Goal: Task Accomplishment & Management: Use online tool/utility

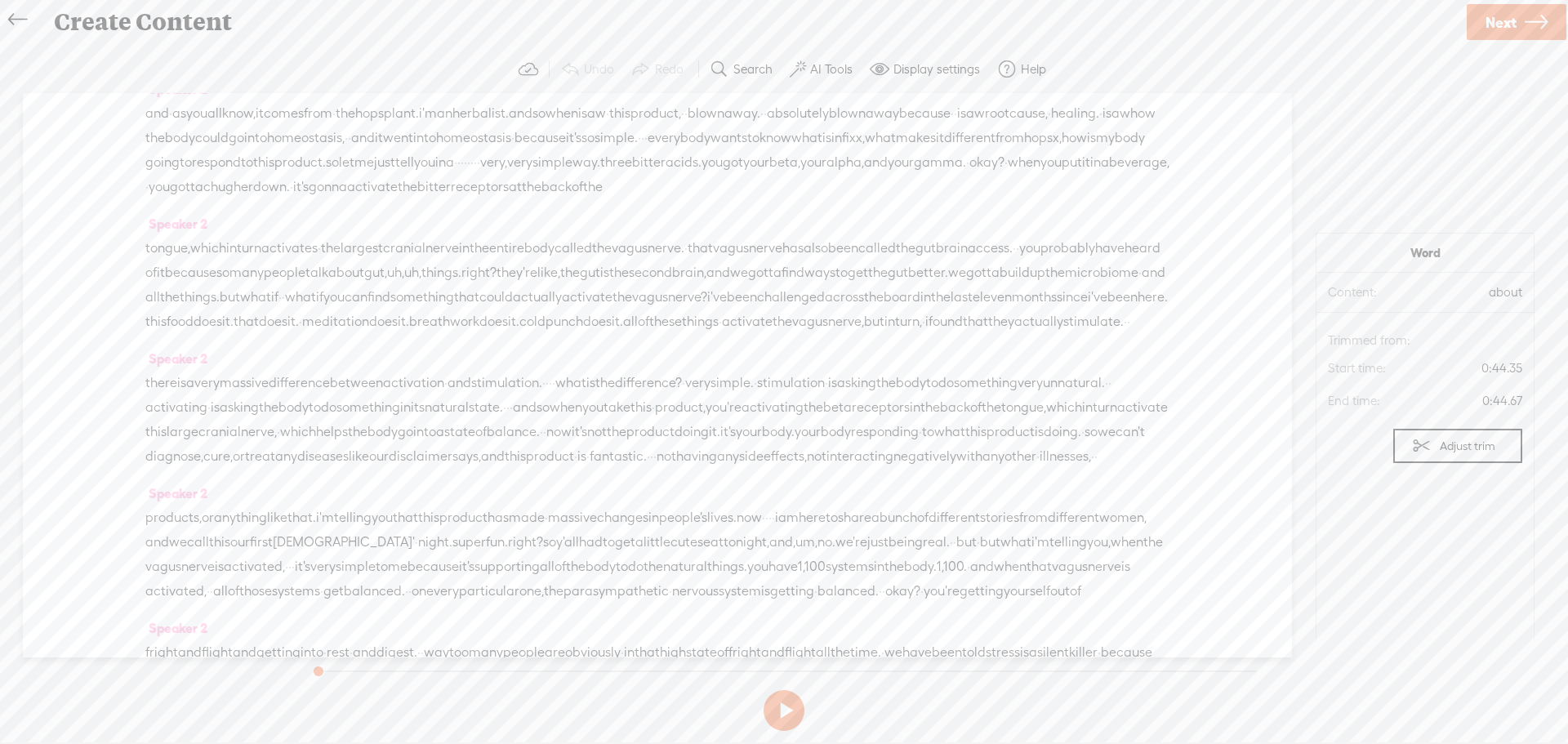
scroll to position [1715, 0]
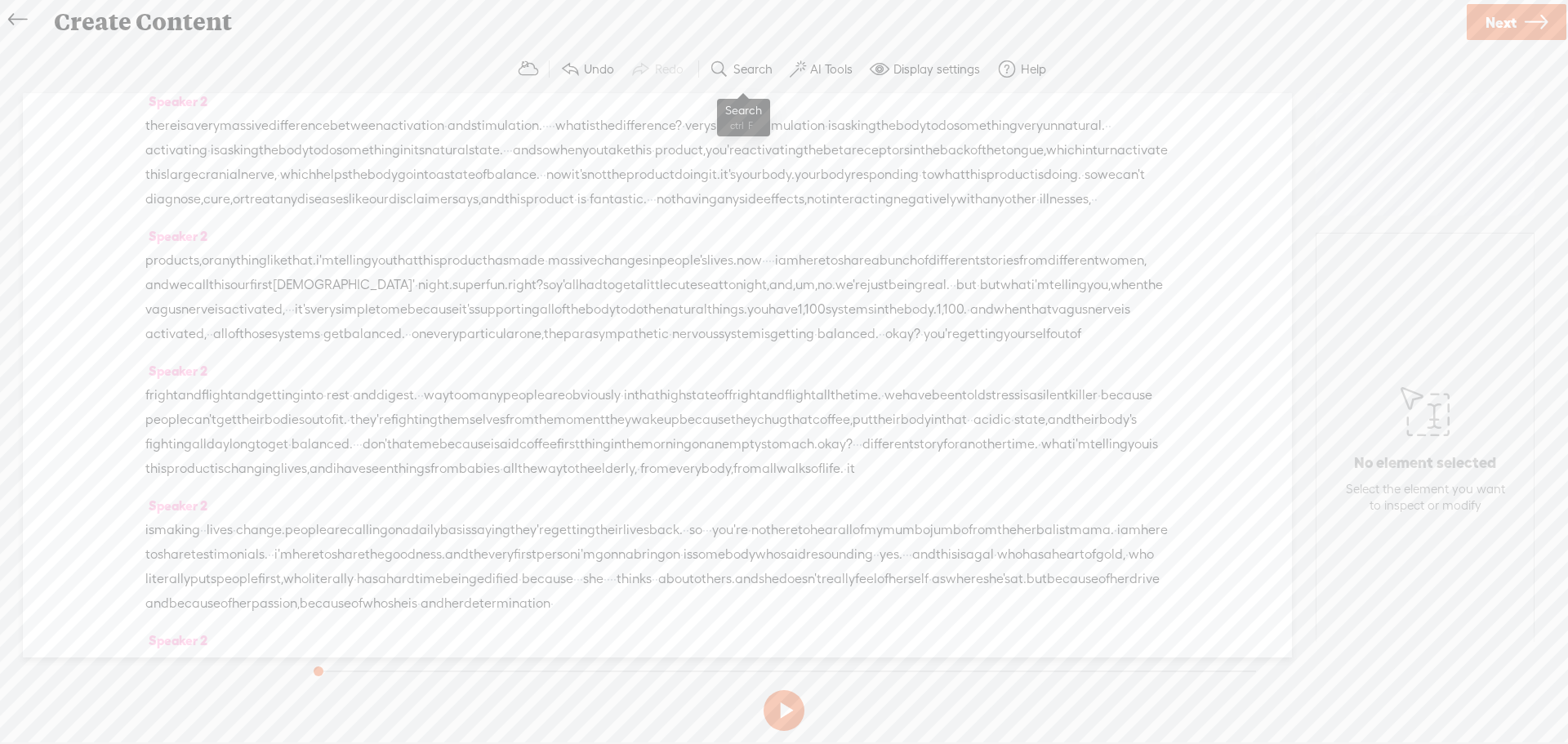
click at [750, 61] on label "Search" at bounding box center [753, 69] width 39 height 17
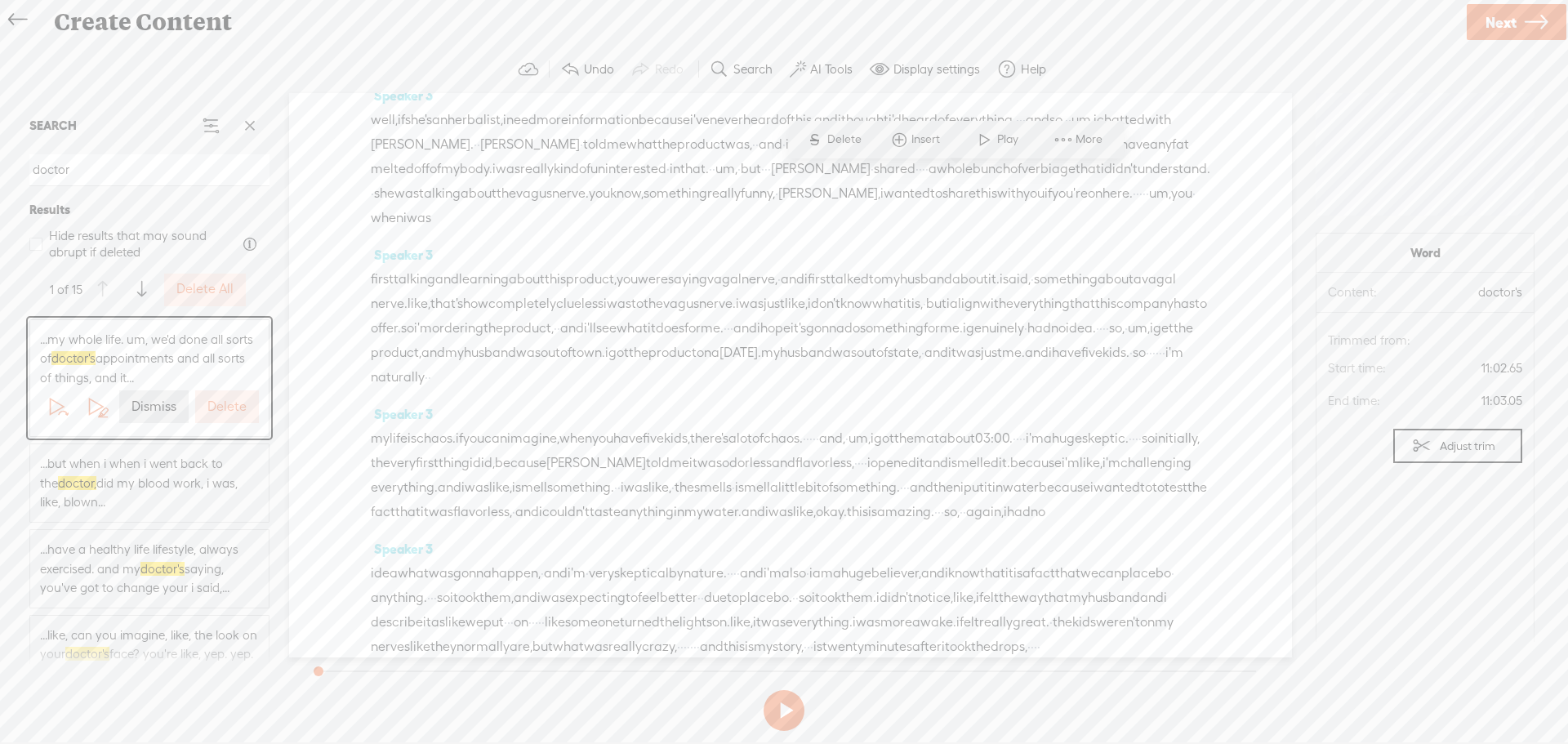
scroll to position [3377, 0]
type input "doctor"
click at [139, 292] on span at bounding box center [141, 289] width 9 height 29
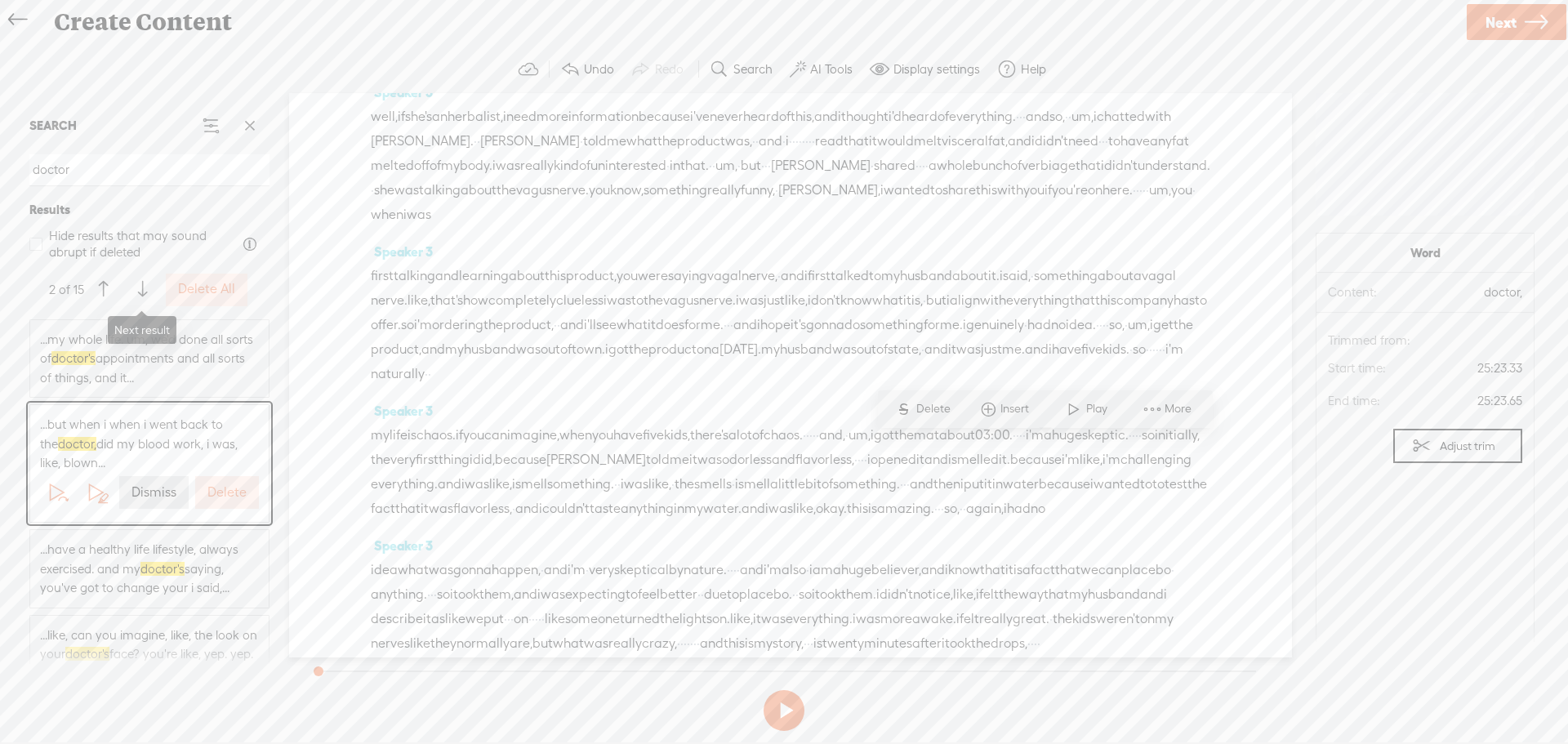
scroll to position [7370, 0]
click at [139, 292] on span at bounding box center [142, 289] width 9 height 29
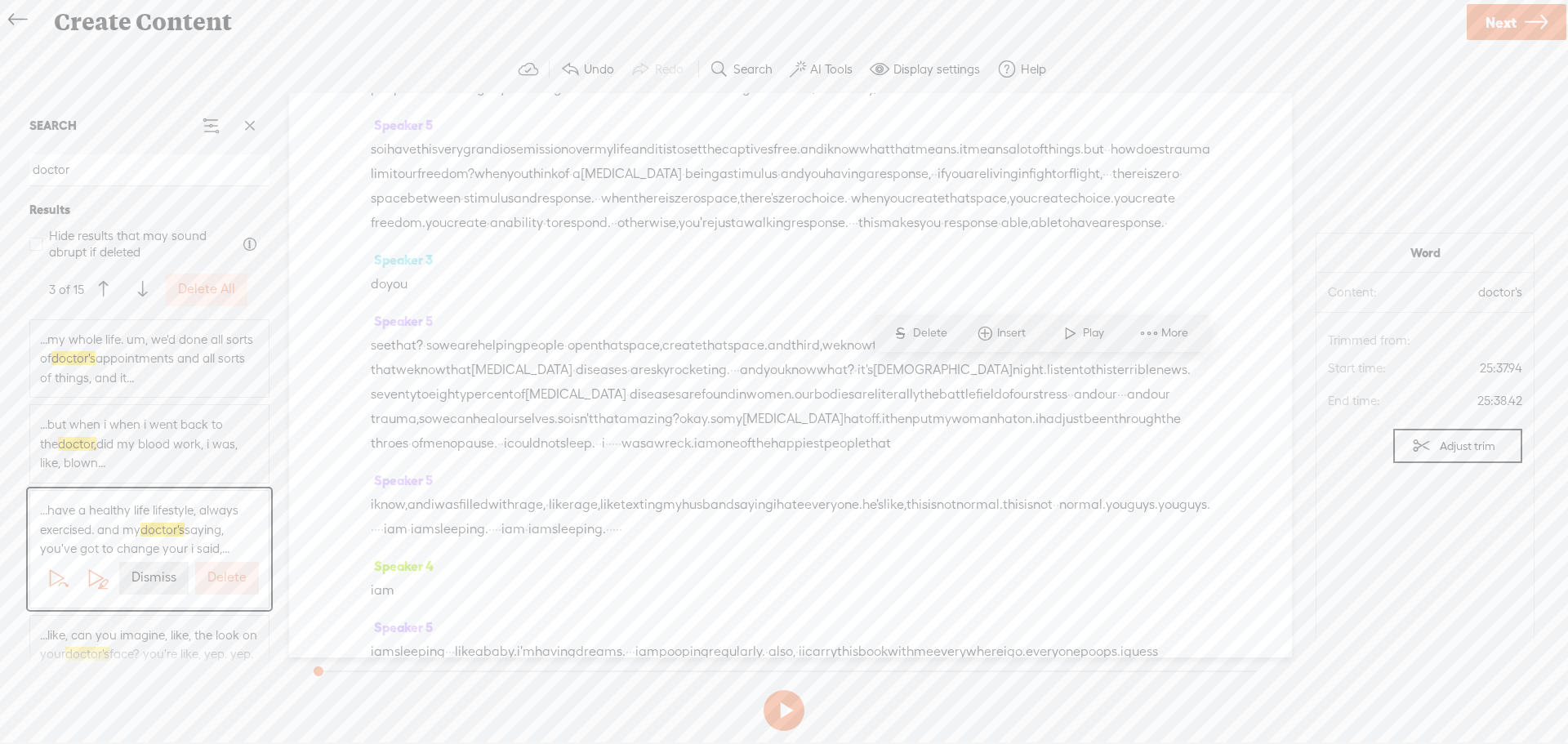
scroll to position [7480, 0]
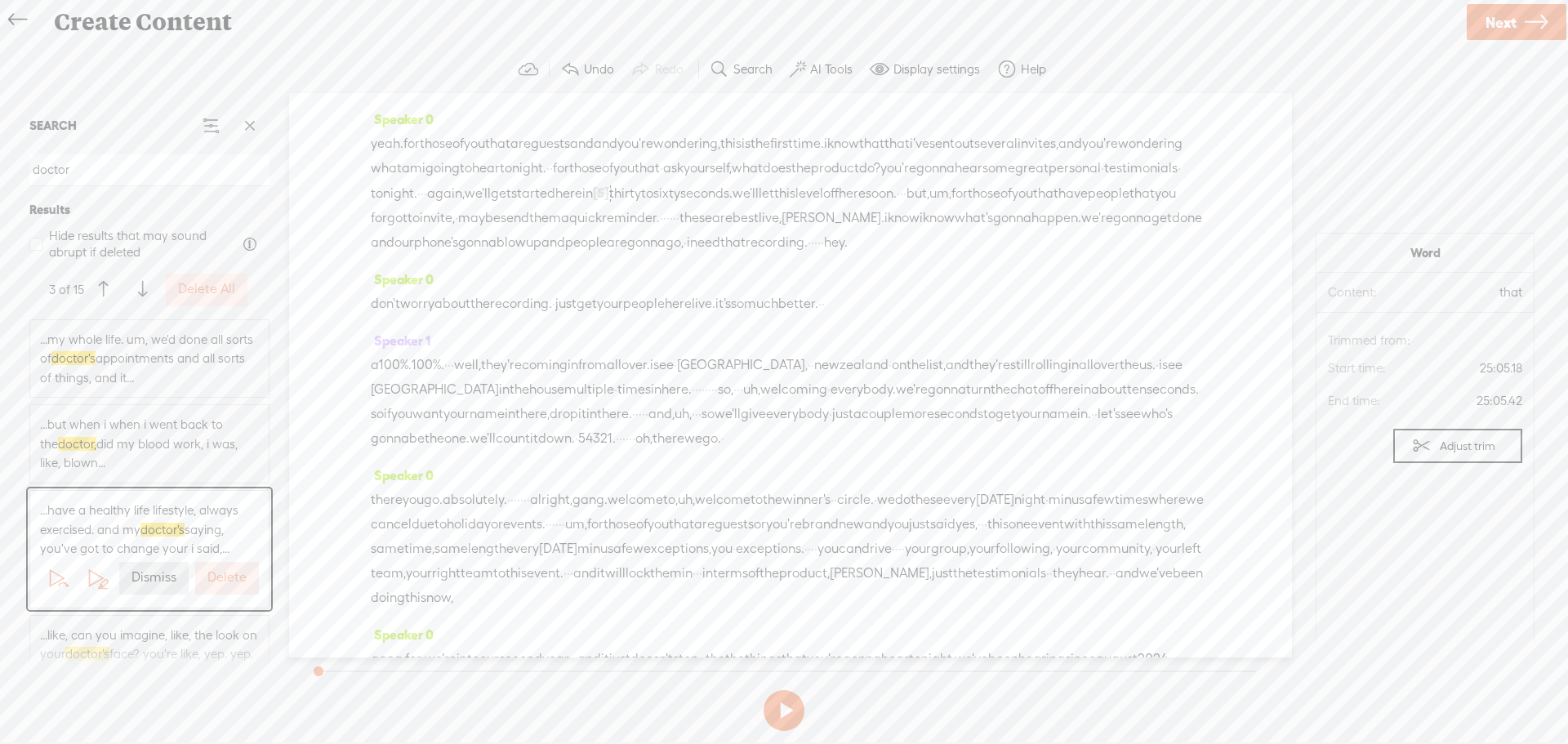
scroll to position [0, 0]
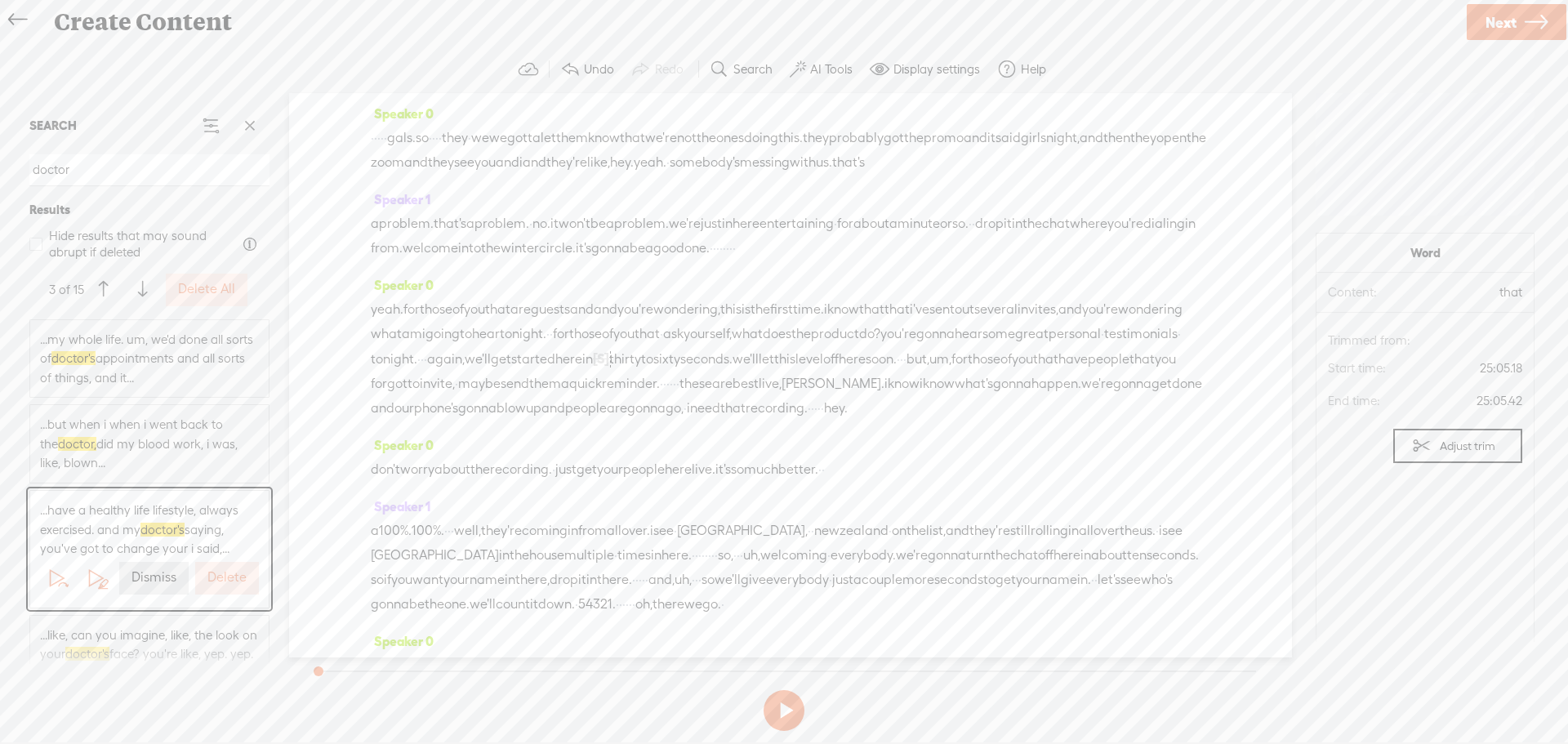
drag, startPoint x: 830, startPoint y: 289, endPoint x: 233, endPoint y: 123, distance: 619.6
click at [237, 123] on section "SEARCH doctor Results Hide results that may sound abrupt if deleted 3 of 15 Del…" at bounding box center [784, 375] width 1535 height 564
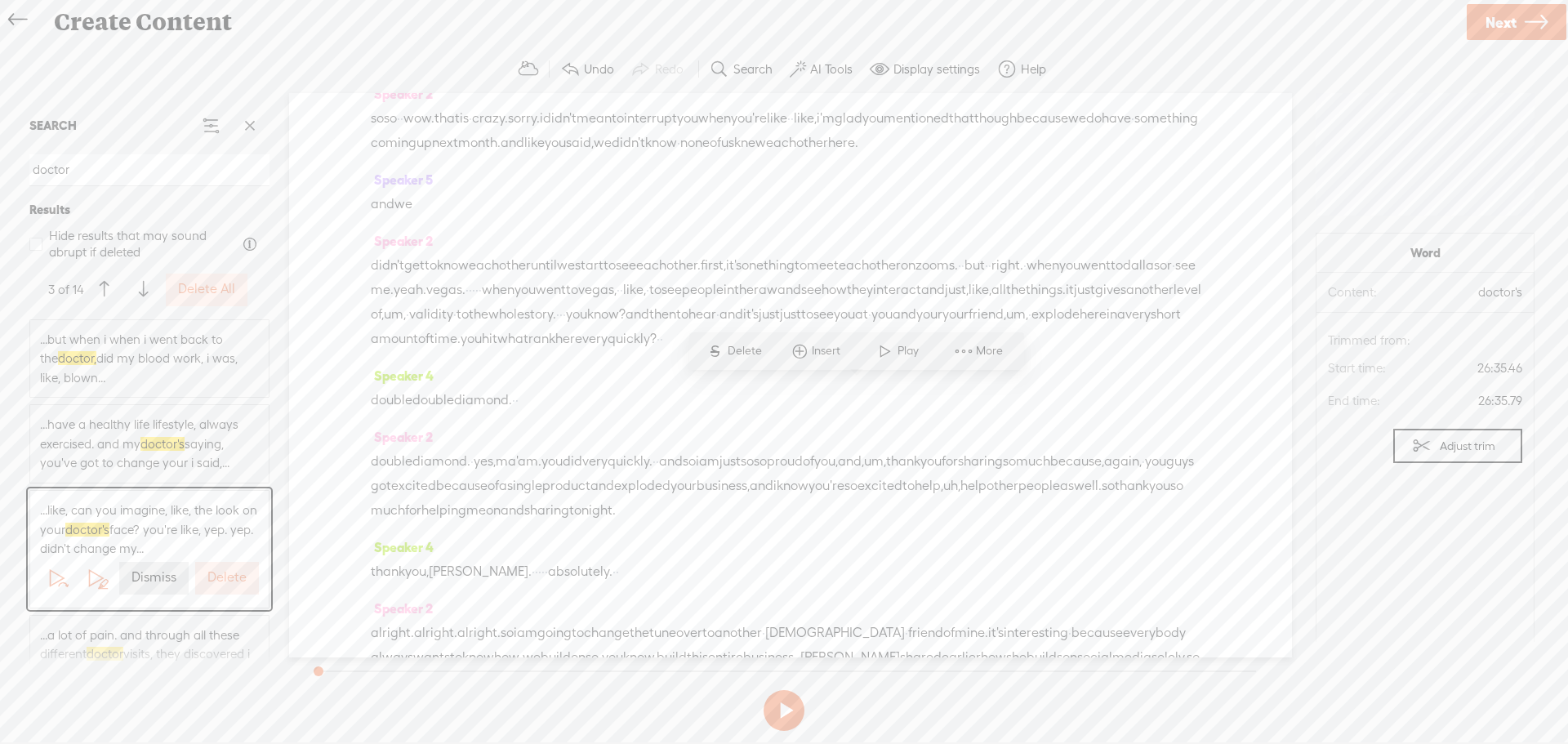
scroll to position [163, 0]
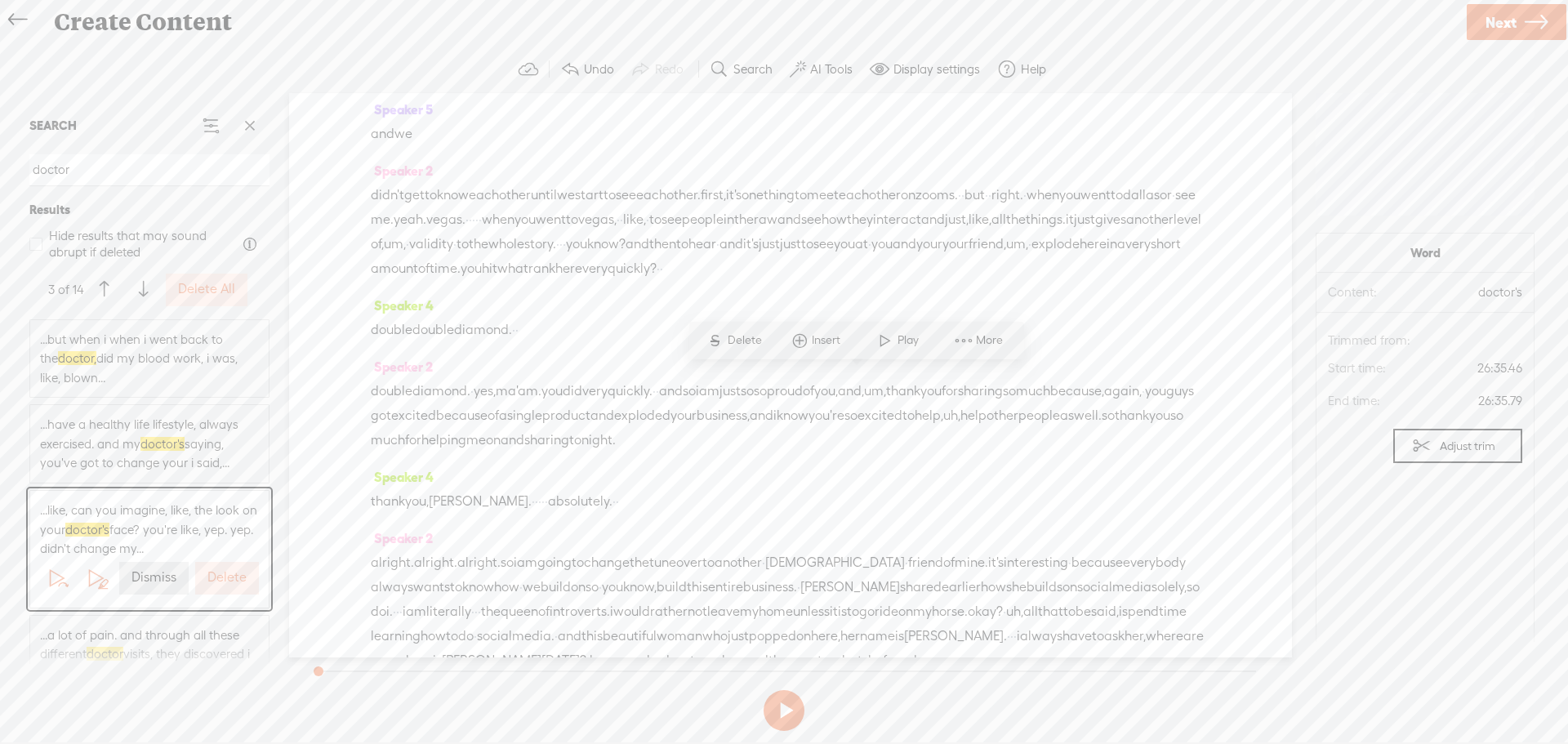
click at [935, 36] on span "absolutely." at bounding box center [967, 23] width 64 height 24
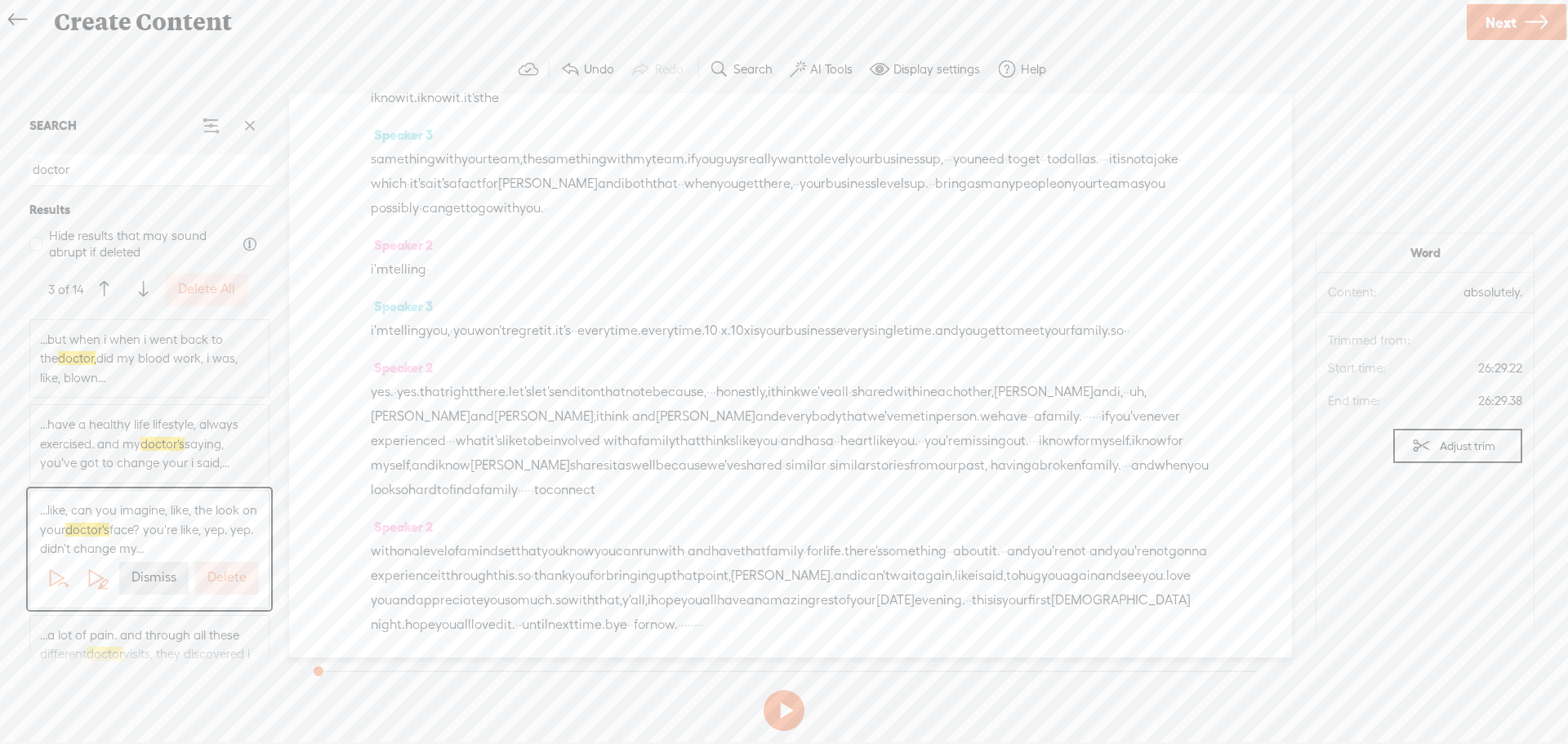
scroll to position [7989, 0]
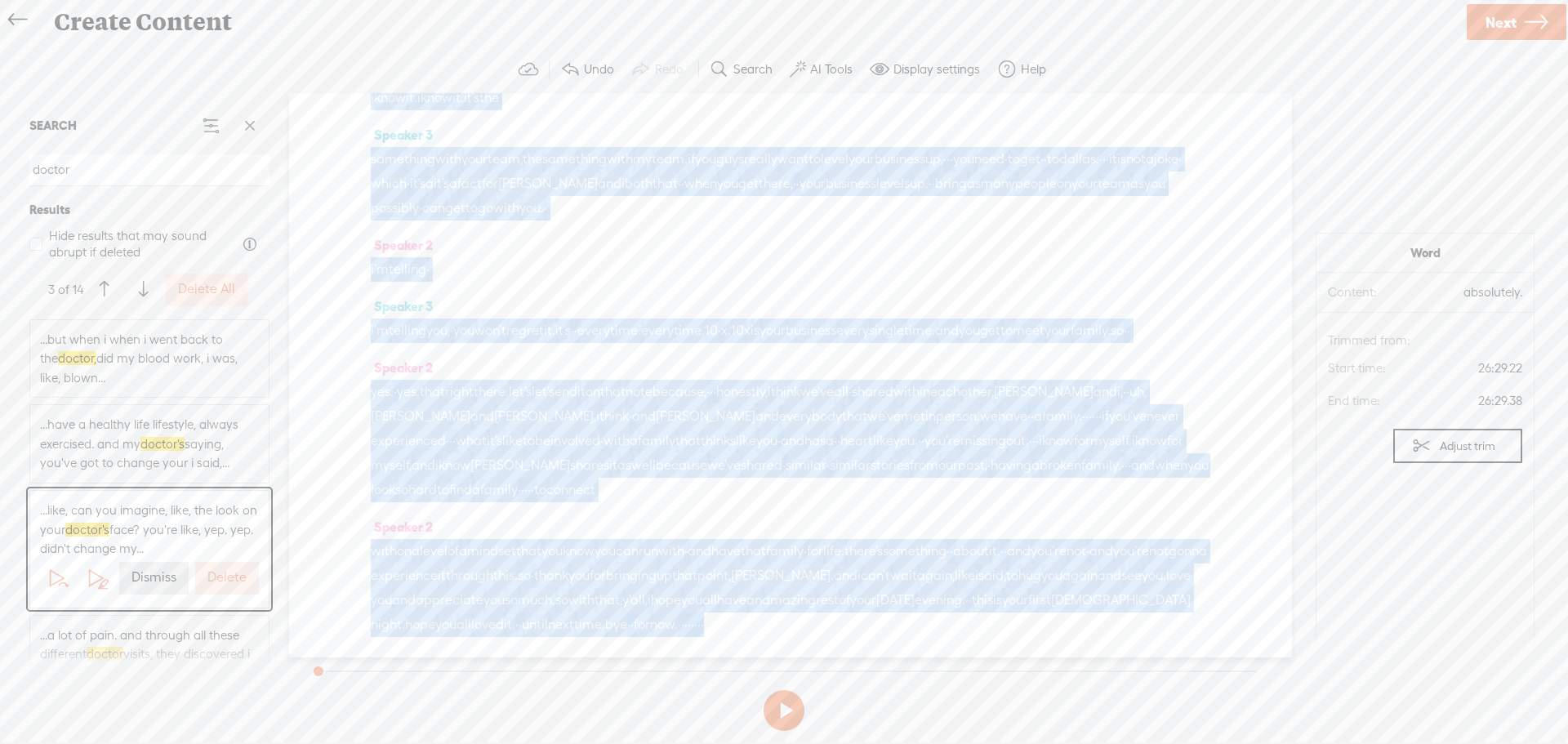
drag, startPoint x: 503, startPoint y: 318, endPoint x: 760, endPoint y: 639, distance: 411.2
click at [760, 639] on div "Speaker 4 [S] · · · · · gals. so · · · · they · we we gotta let them know that …" at bounding box center [790, 375] width 1003 height 564
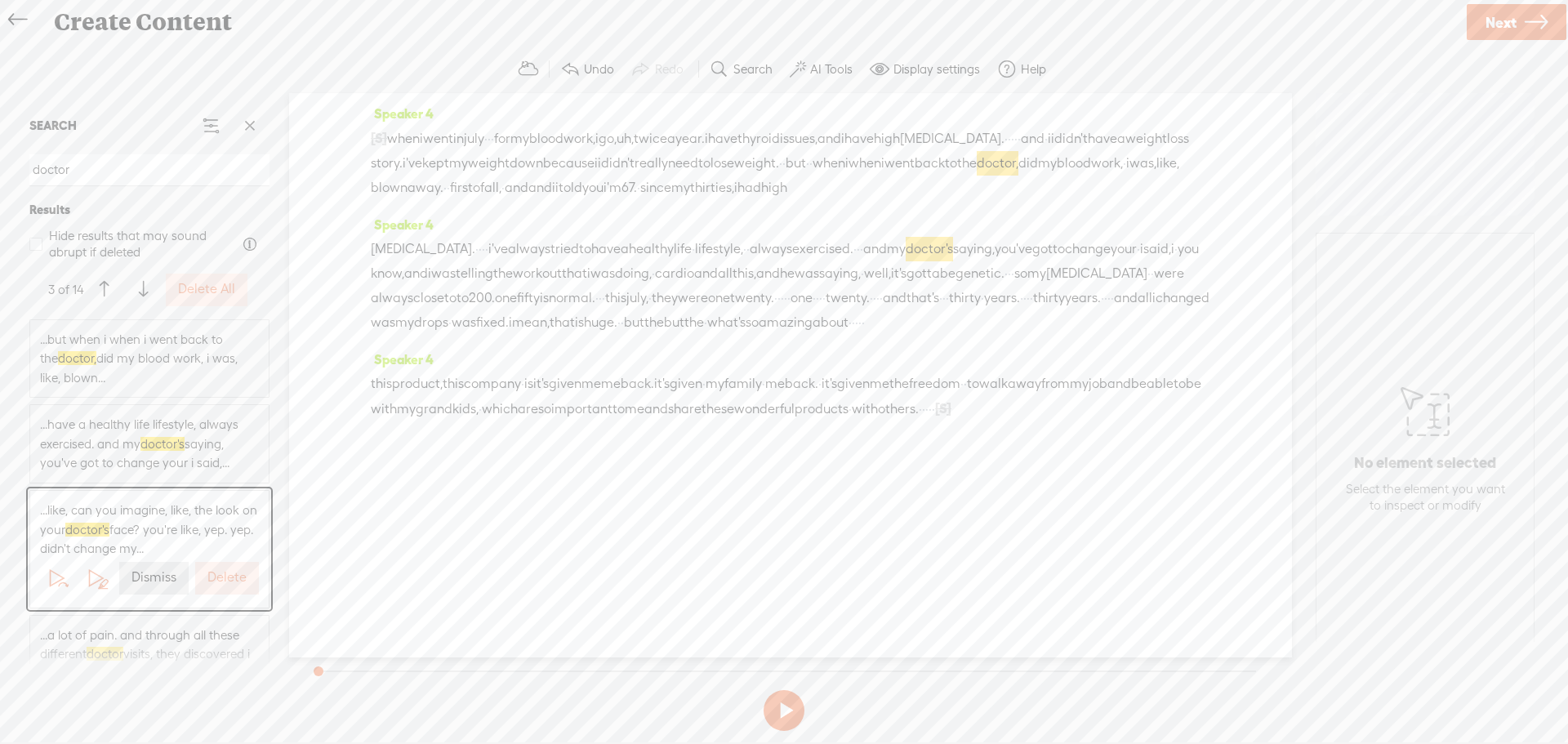
scroll to position [0, 0]
click at [413, 310] on span "always" at bounding box center [391, 298] width 43 height 24
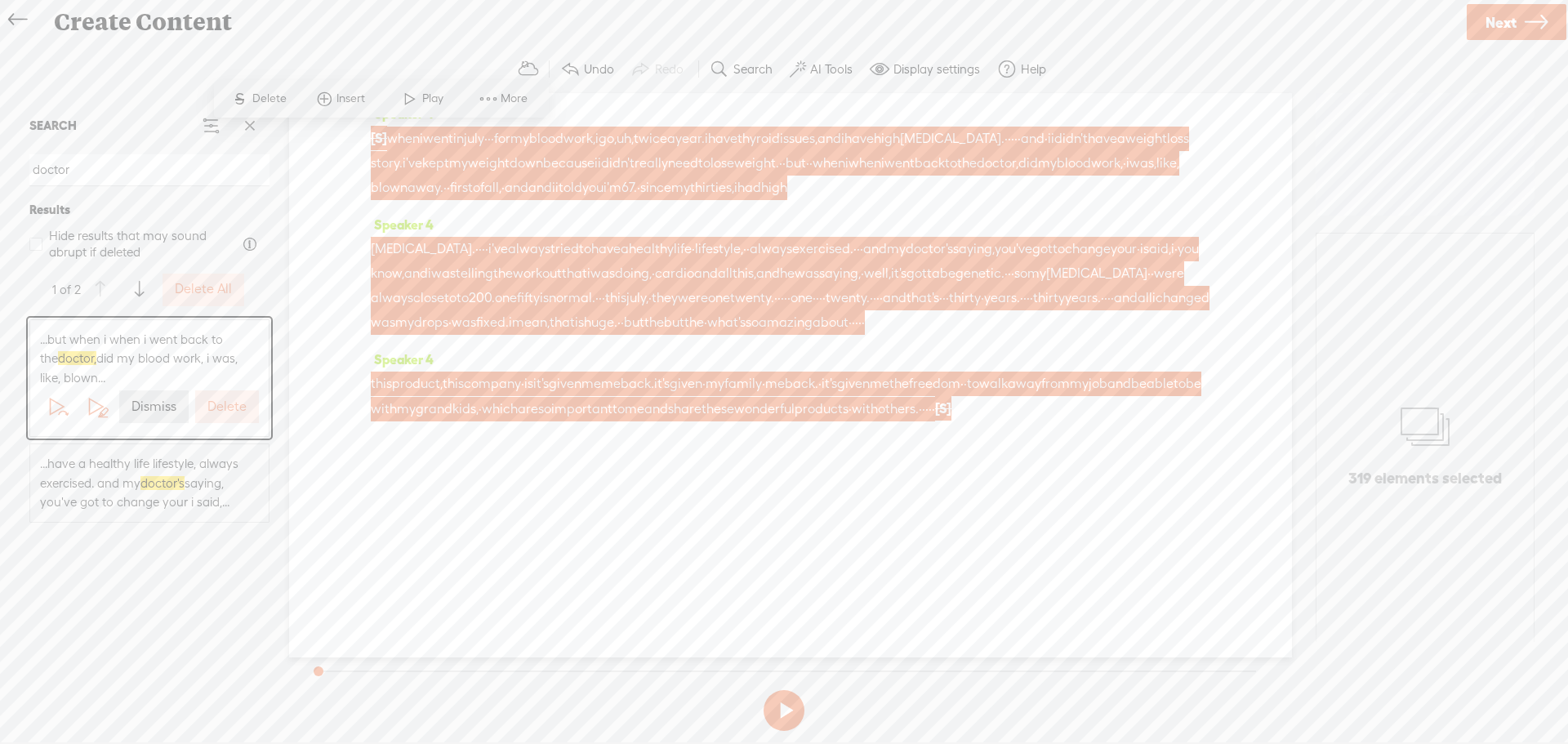
click at [830, 68] on label "AI Tools" at bounding box center [831, 69] width 43 height 17
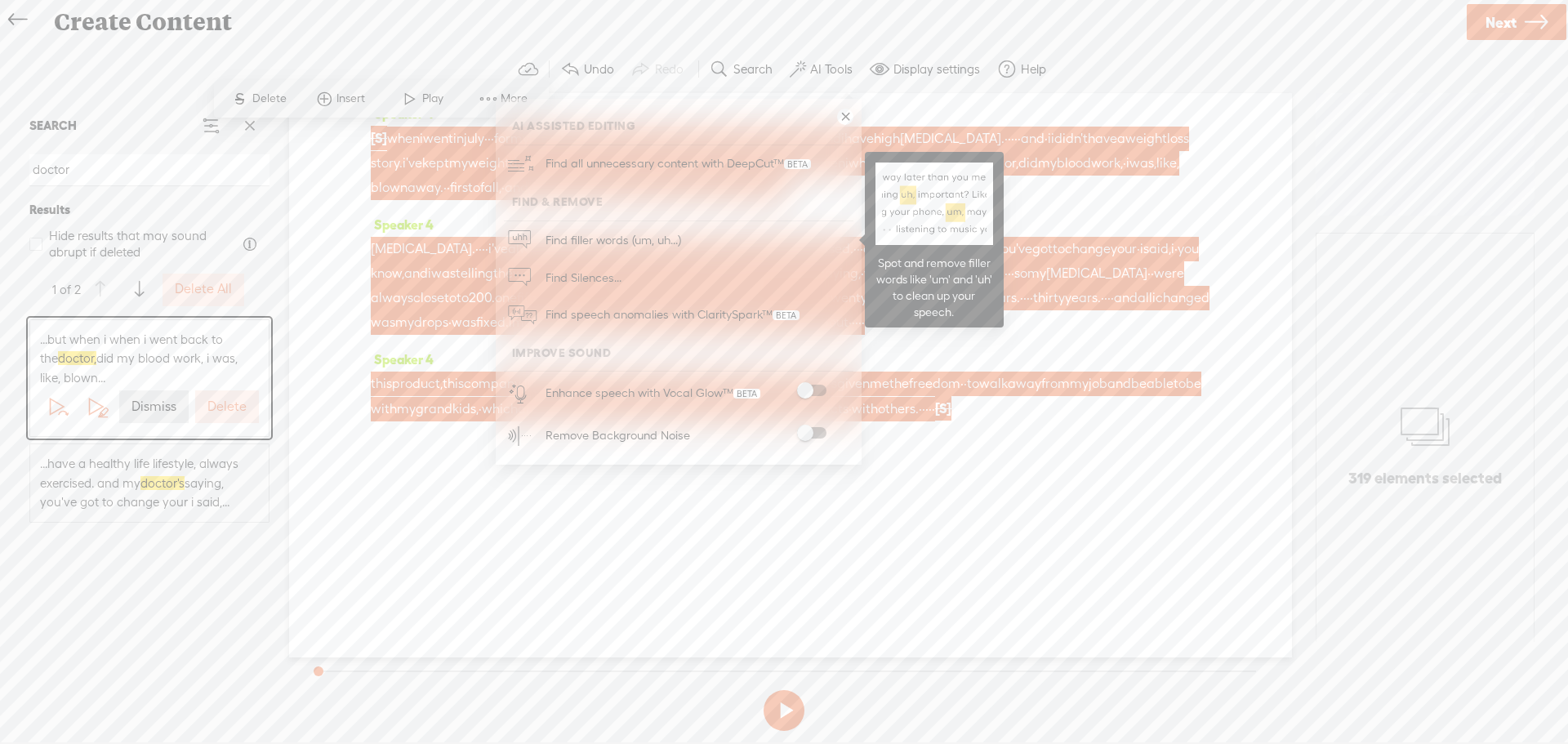
click at [611, 236] on span "Find filler words (um, uh...)" at bounding box center [614, 240] width 147 height 37
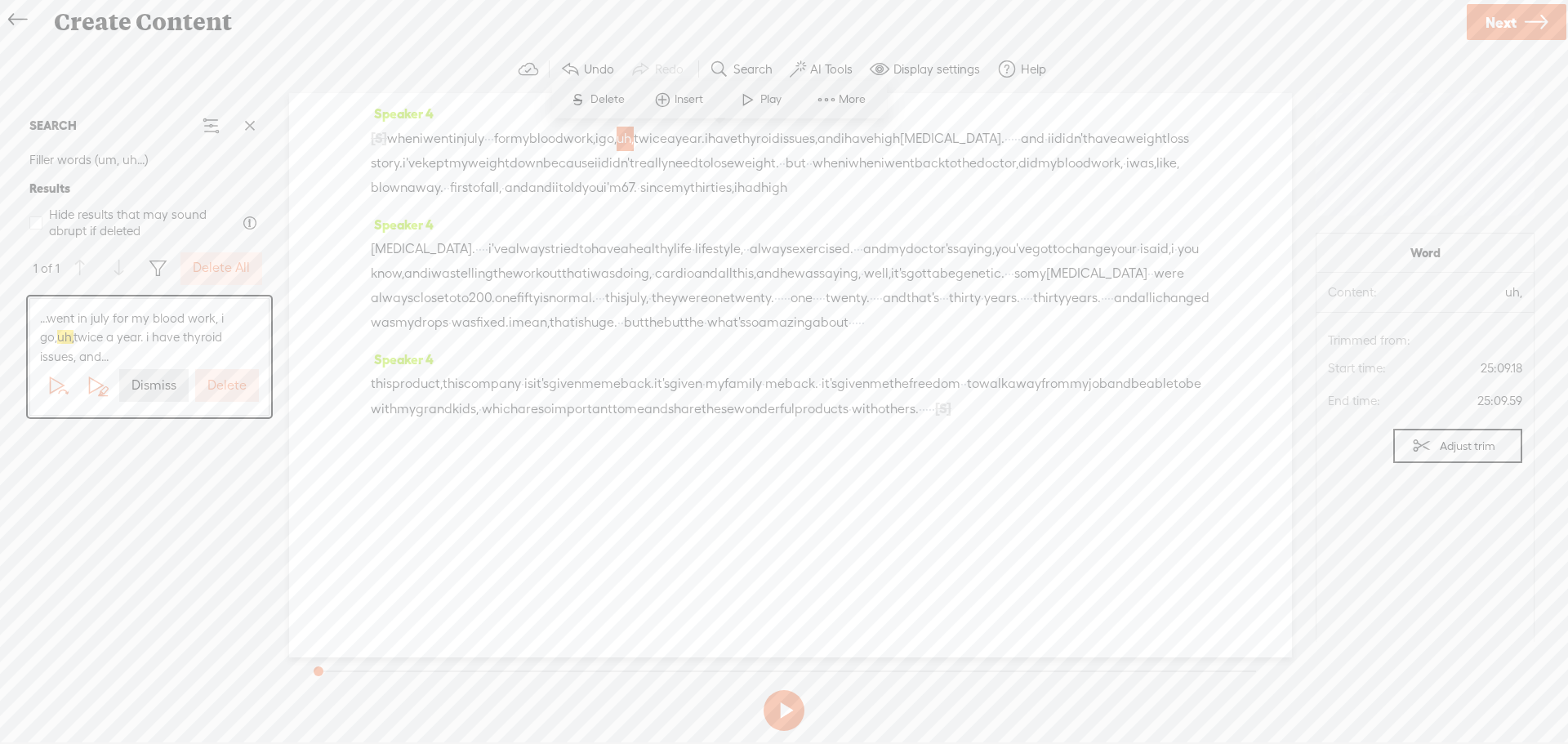
click at [225, 268] on label "Delete All" at bounding box center [222, 268] width 57 height 18
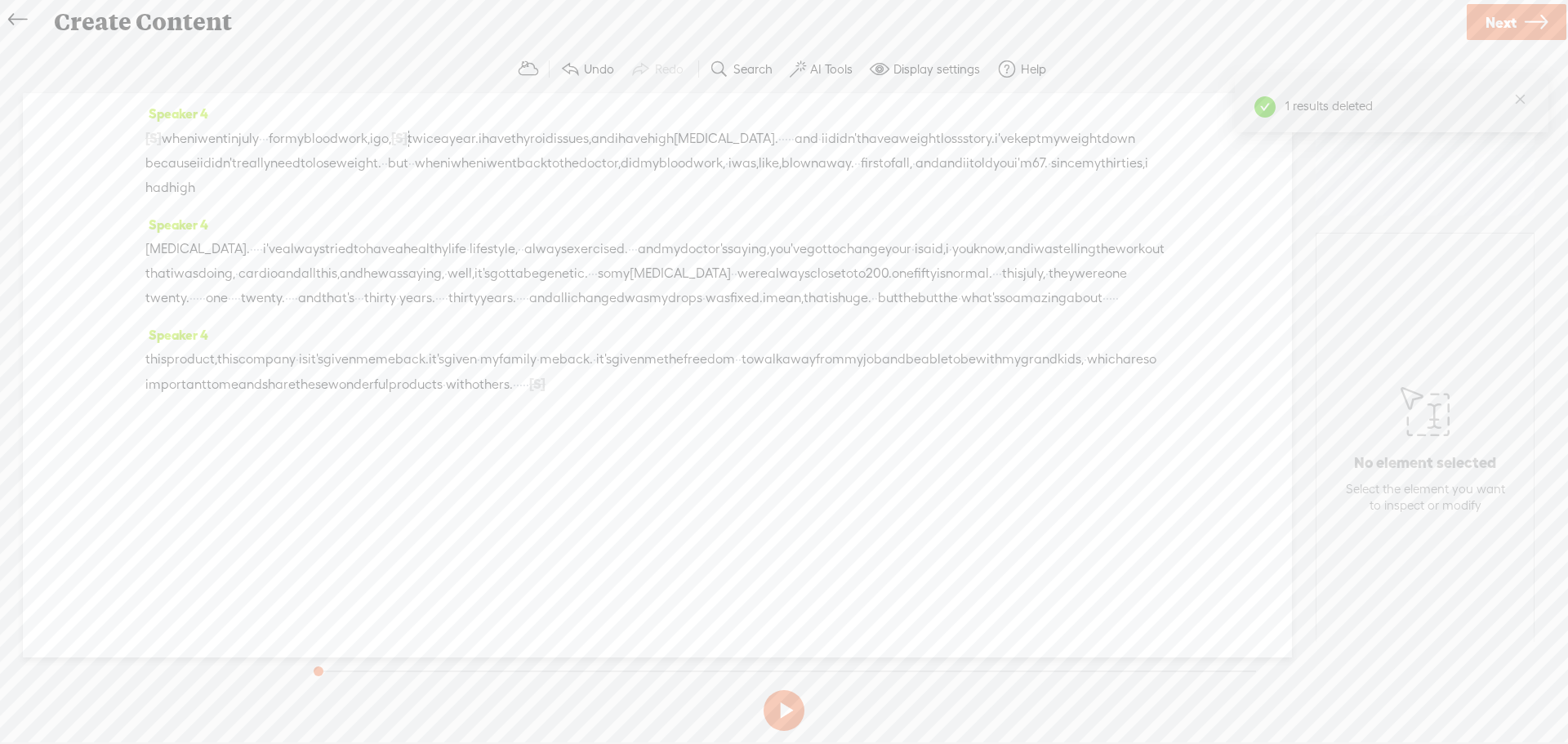
click at [235, 278] on span "doing," at bounding box center [217, 273] width 37 height 24
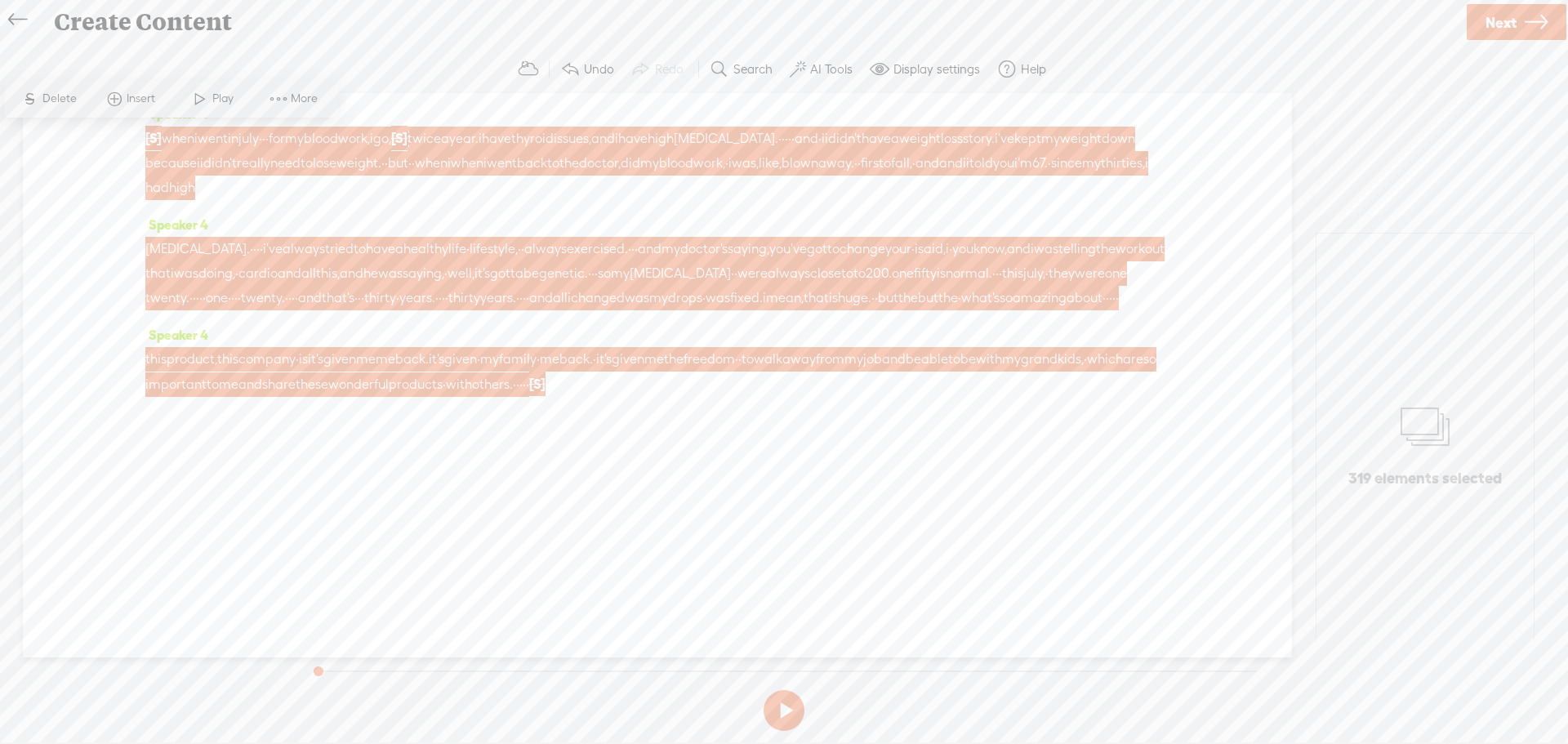
click at [811, 74] on label "AI Tools" at bounding box center [831, 69] width 43 height 17
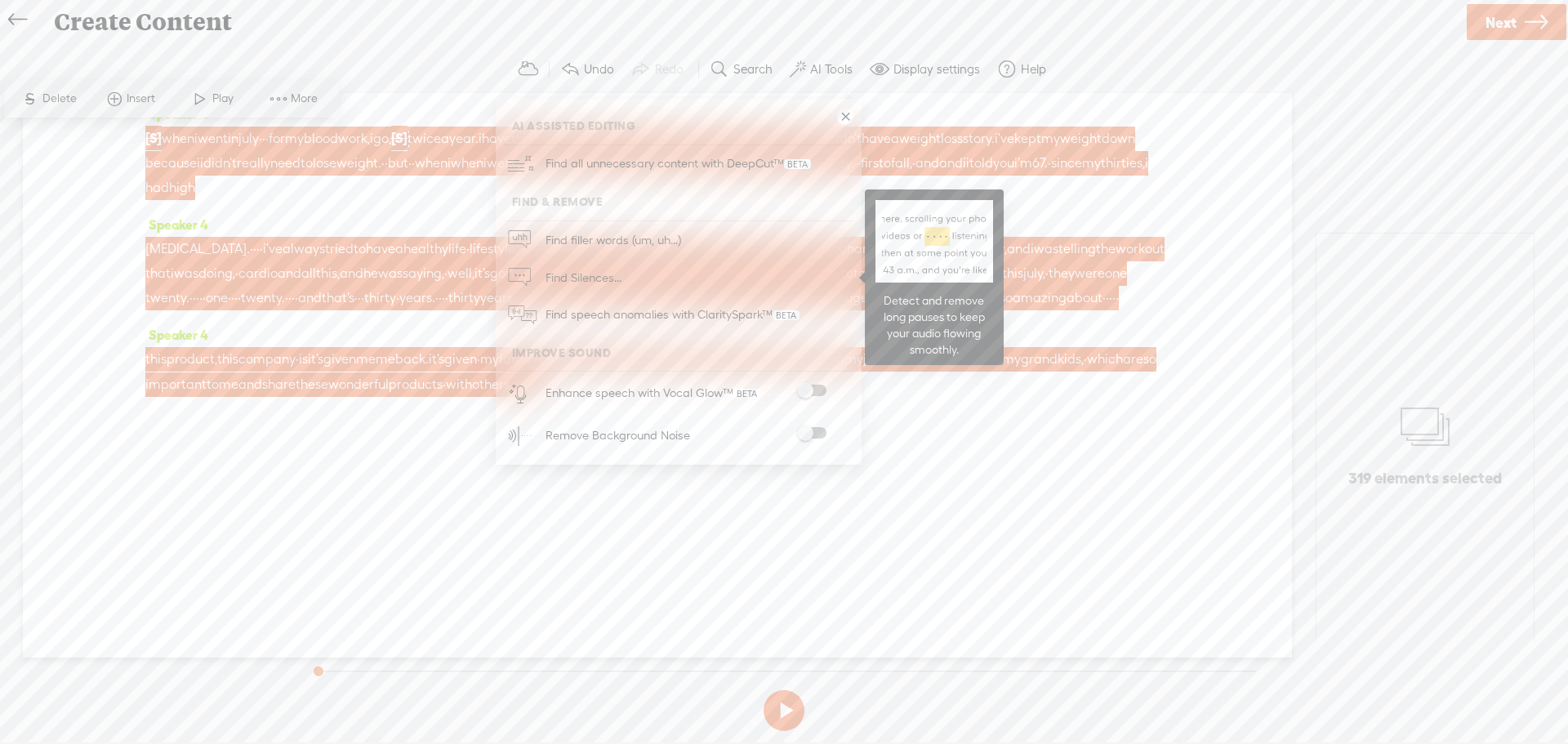
click at [575, 278] on span "Find Silences..." at bounding box center [584, 278] width 88 height 37
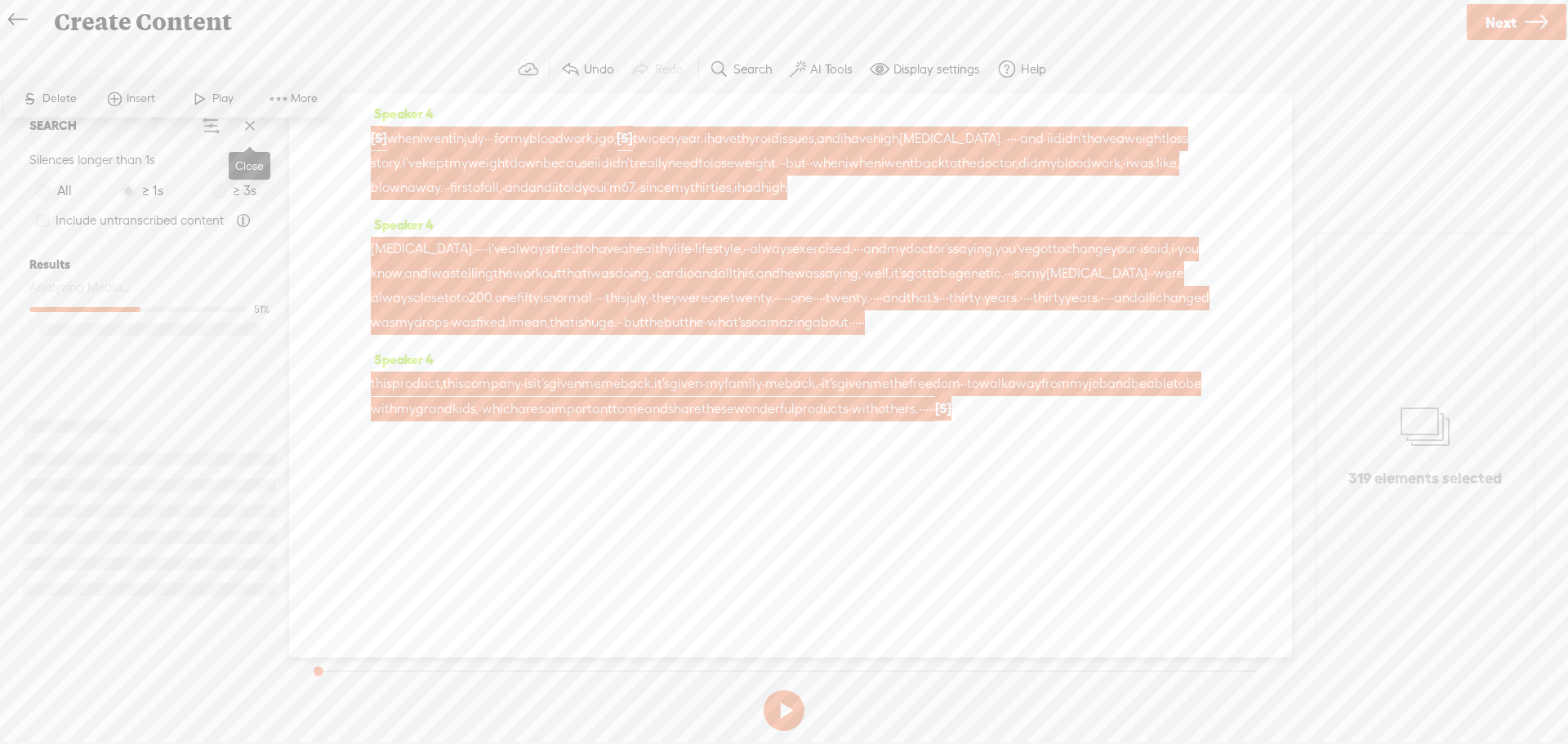
click at [250, 125] on span at bounding box center [249, 125] width 24 height 24
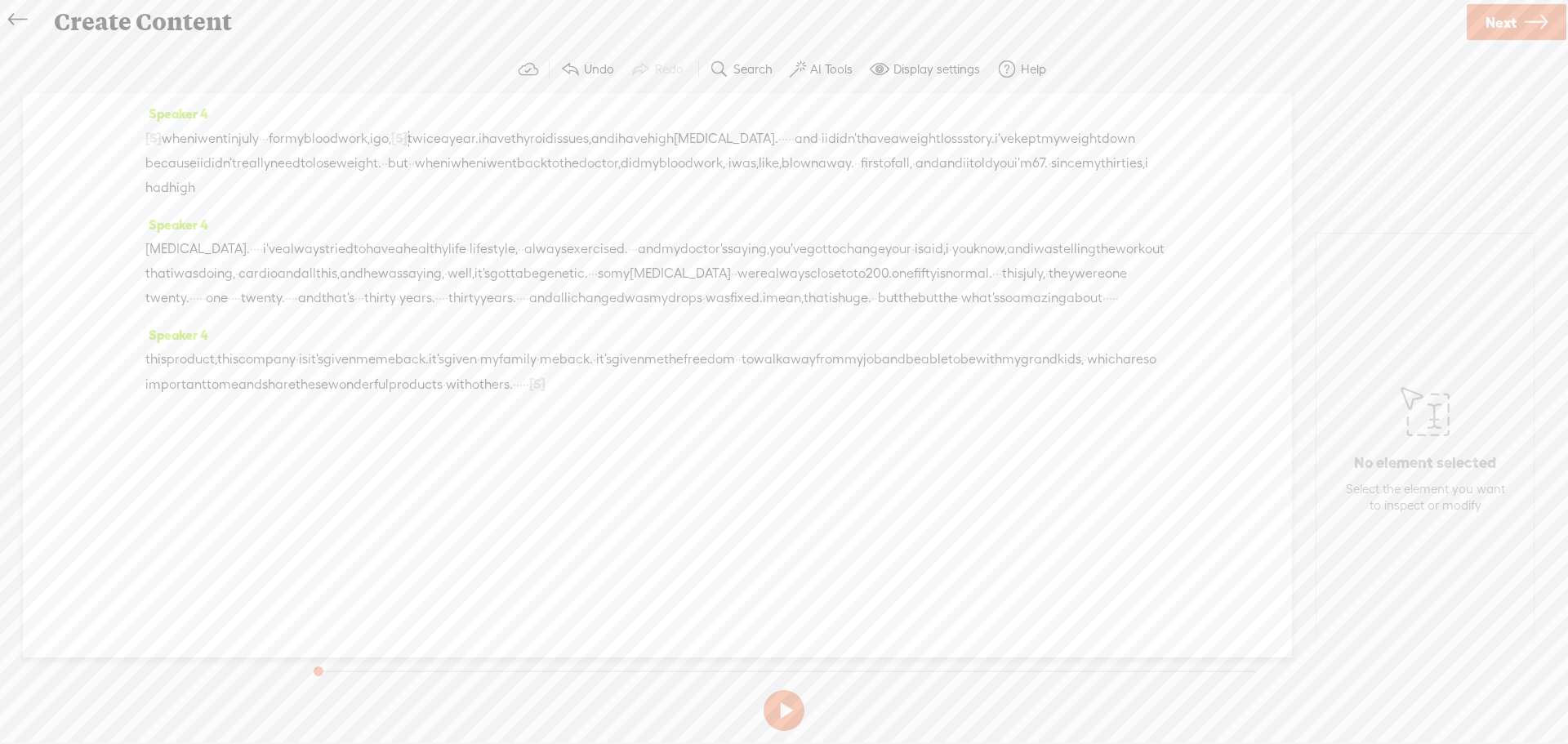
click at [191, 135] on span "when" at bounding box center [177, 138] width 33 height 24
click at [253, 102] on span "Play" at bounding box center [241, 99] width 25 height 17
click at [779, 698] on button at bounding box center [784, 710] width 41 height 41
click at [1506, 20] on span "Next" at bounding box center [1501, 23] width 31 height 42
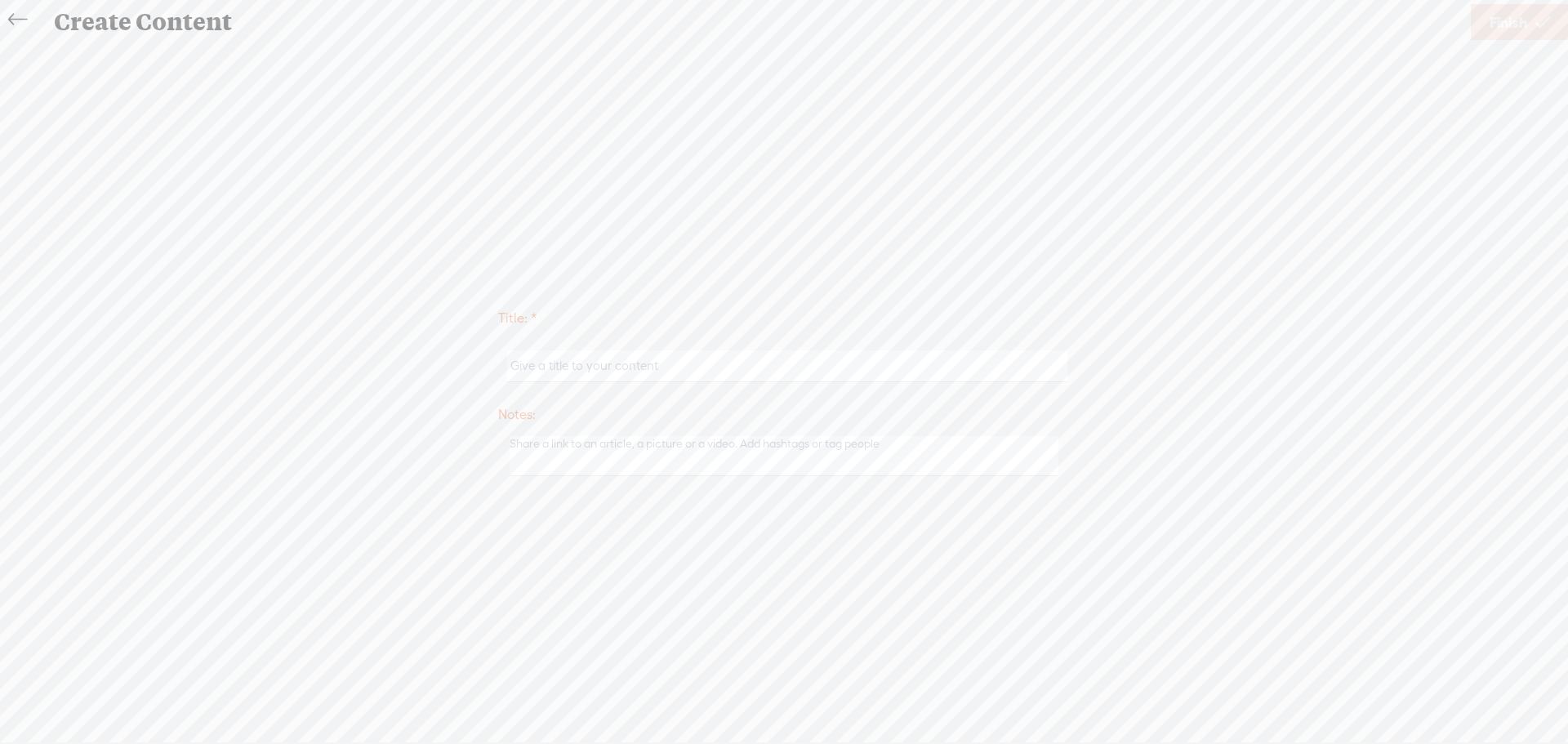
click at [598, 371] on input "text" at bounding box center [787, 366] width 559 height 32
type input "woman with dark hair"
click at [1500, 22] on span "Finish" at bounding box center [1509, 23] width 38 height 42
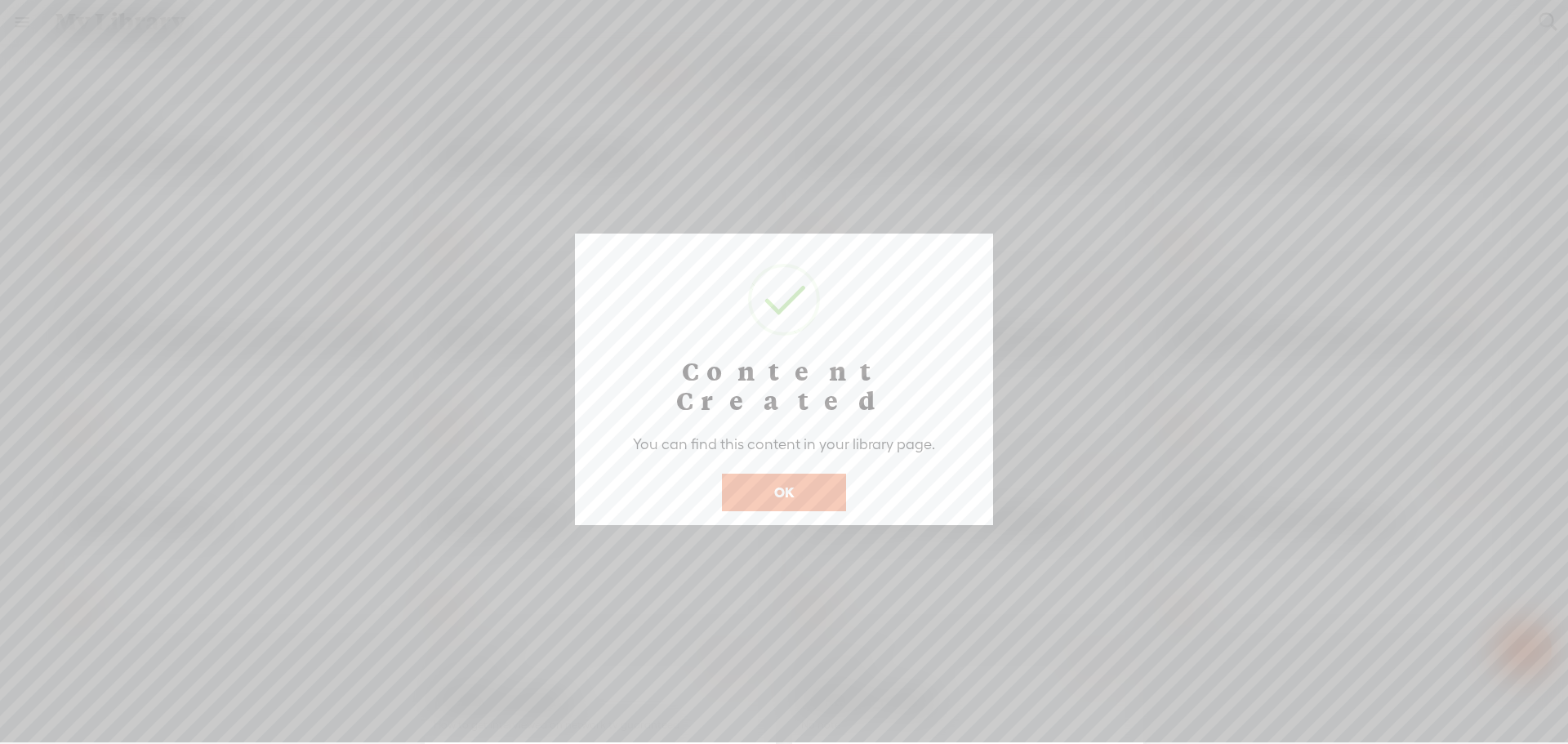
click at [760, 473] on button "OK" at bounding box center [784, 492] width 124 height 38
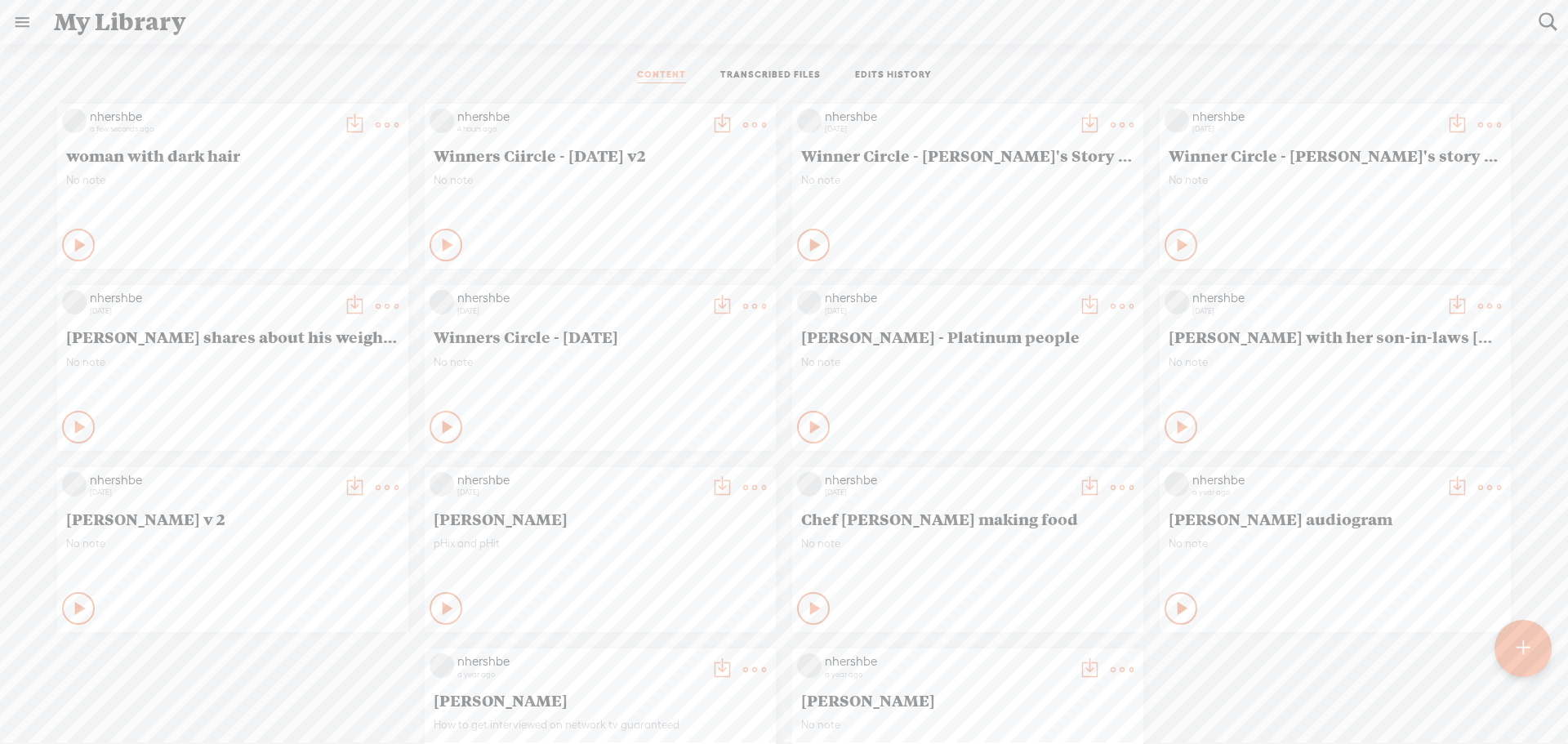
click at [376, 123] on t at bounding box center [386, 125] width 23 height 23
click at [73, 238] on icon at bounding box center [81, 245] width 17 height 17
click at [71, 238] on icon at bounding box center [79, 245] width 17 height 17
click at [343, 118] on t at bounding box center [354, 125] width 23 height 23
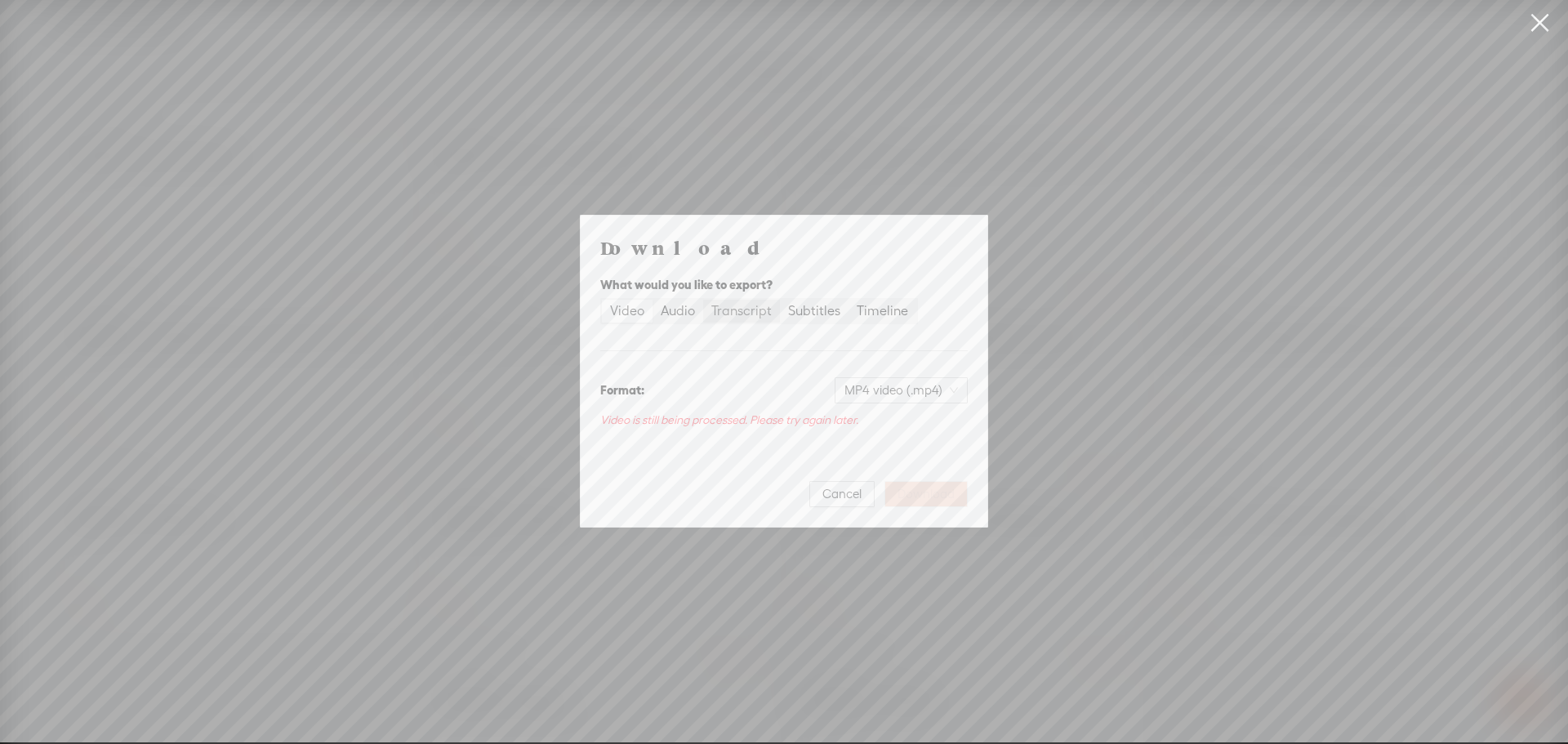
click at [736, 303] on div "Transcript" at bounding box center [742, 310] width 60 height 23
click at [703, 299] on input "Transcript" at bounding box center [703, 299] width 0 height 0
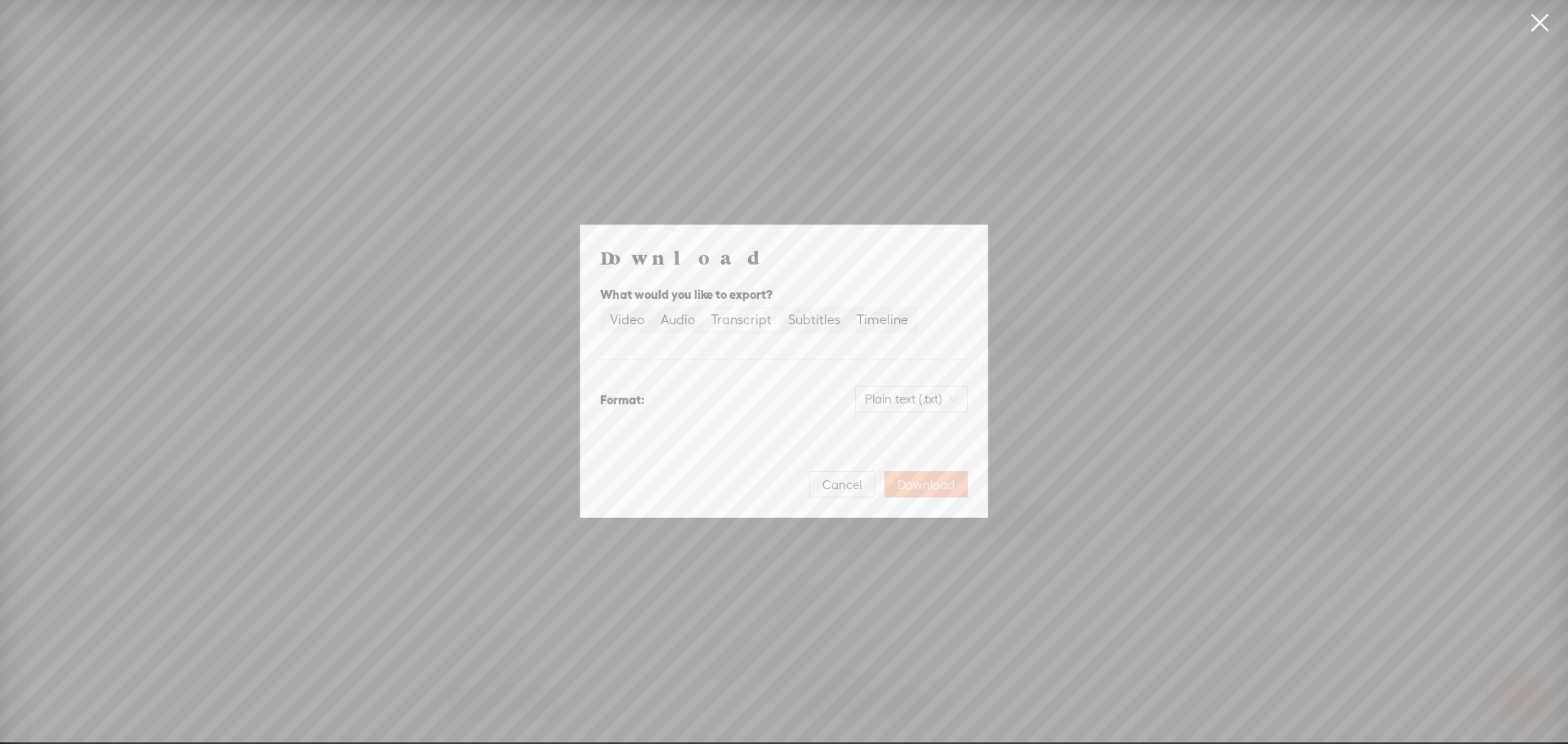
click at [929, 483] on span "Download" at bounding box center [926, 485] width 57 height 17
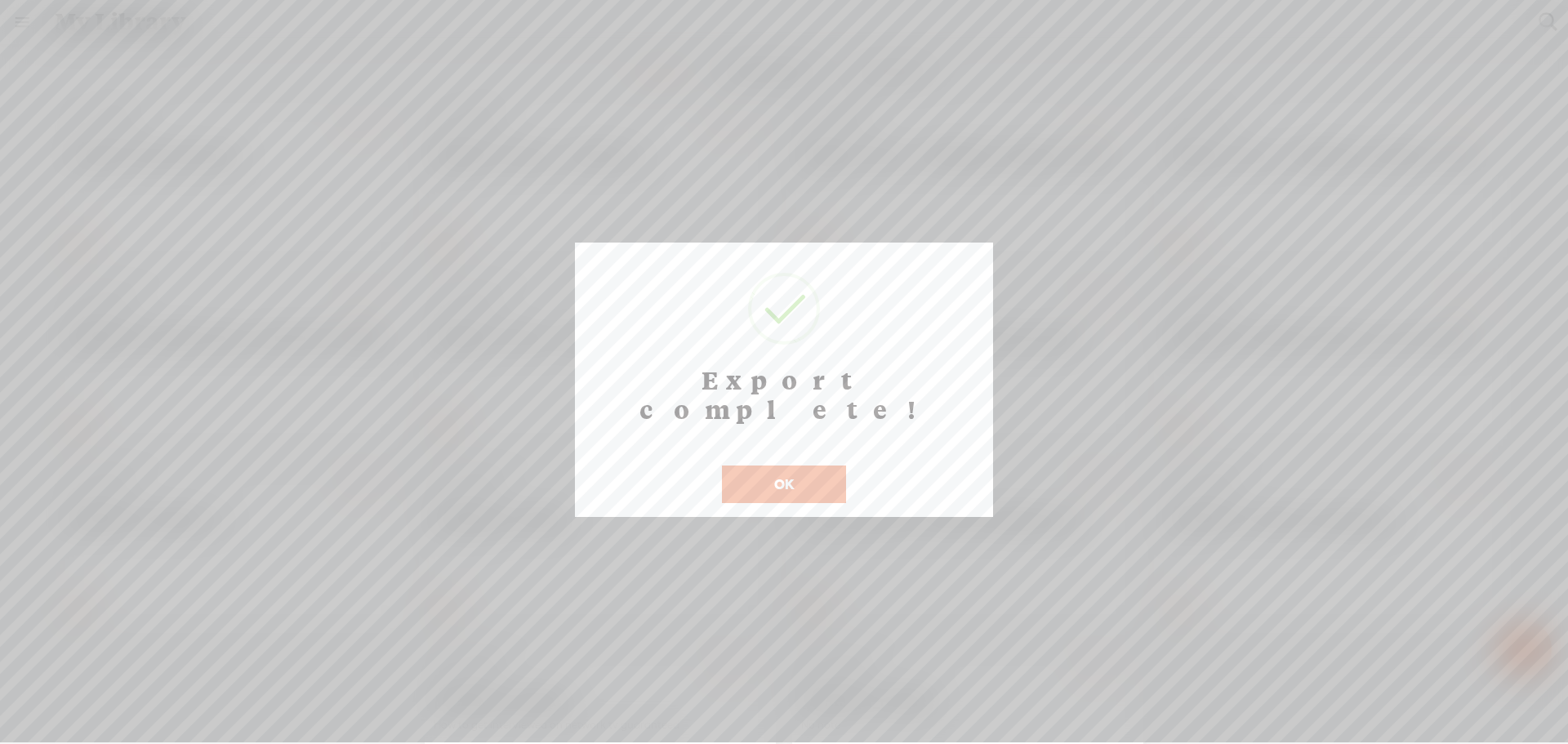
click at [738, 466] on button "OK" at bounding box center [784, 484] width 124 height 38
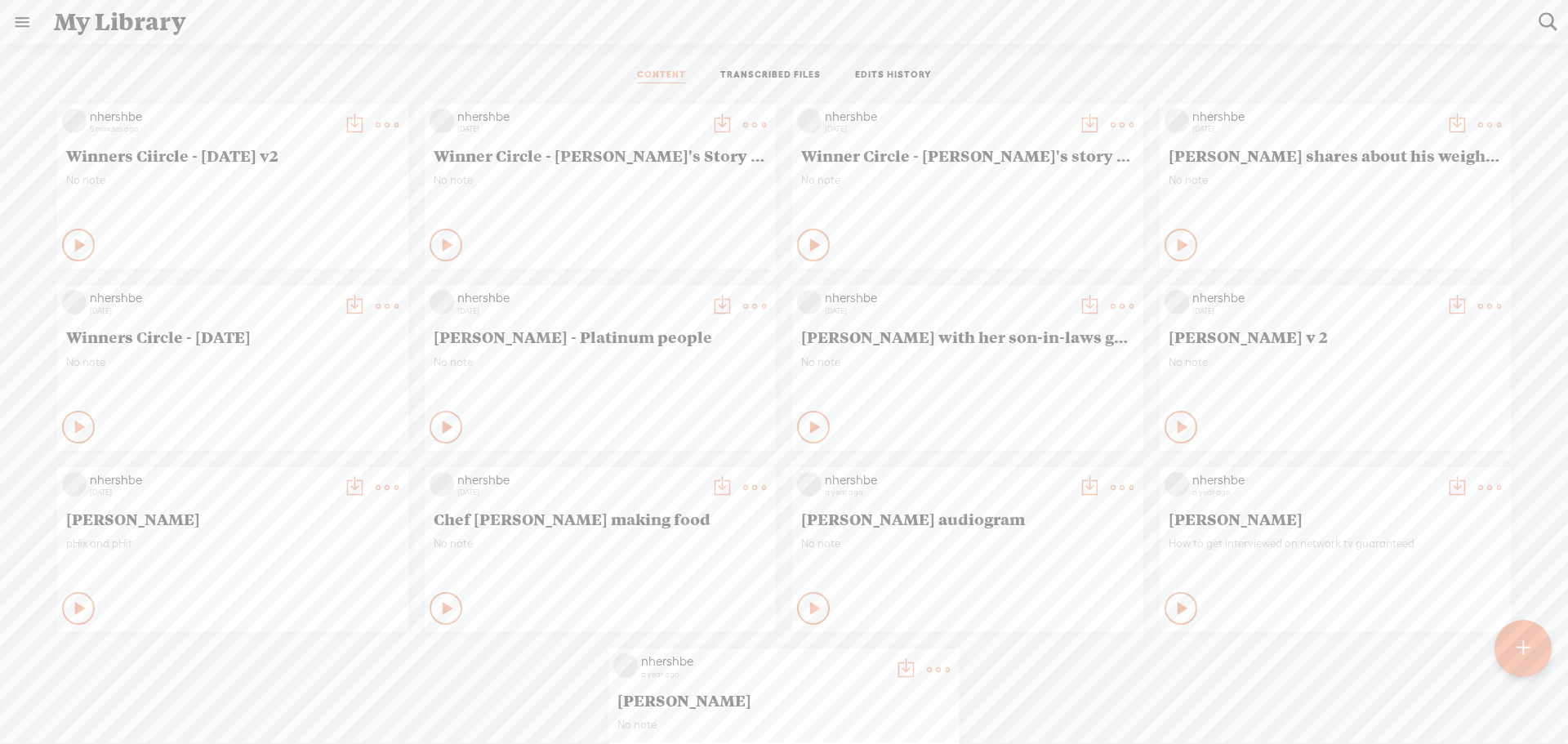
click at [342, 126] on icon at bounding box center [354, 125] width 33 height 33
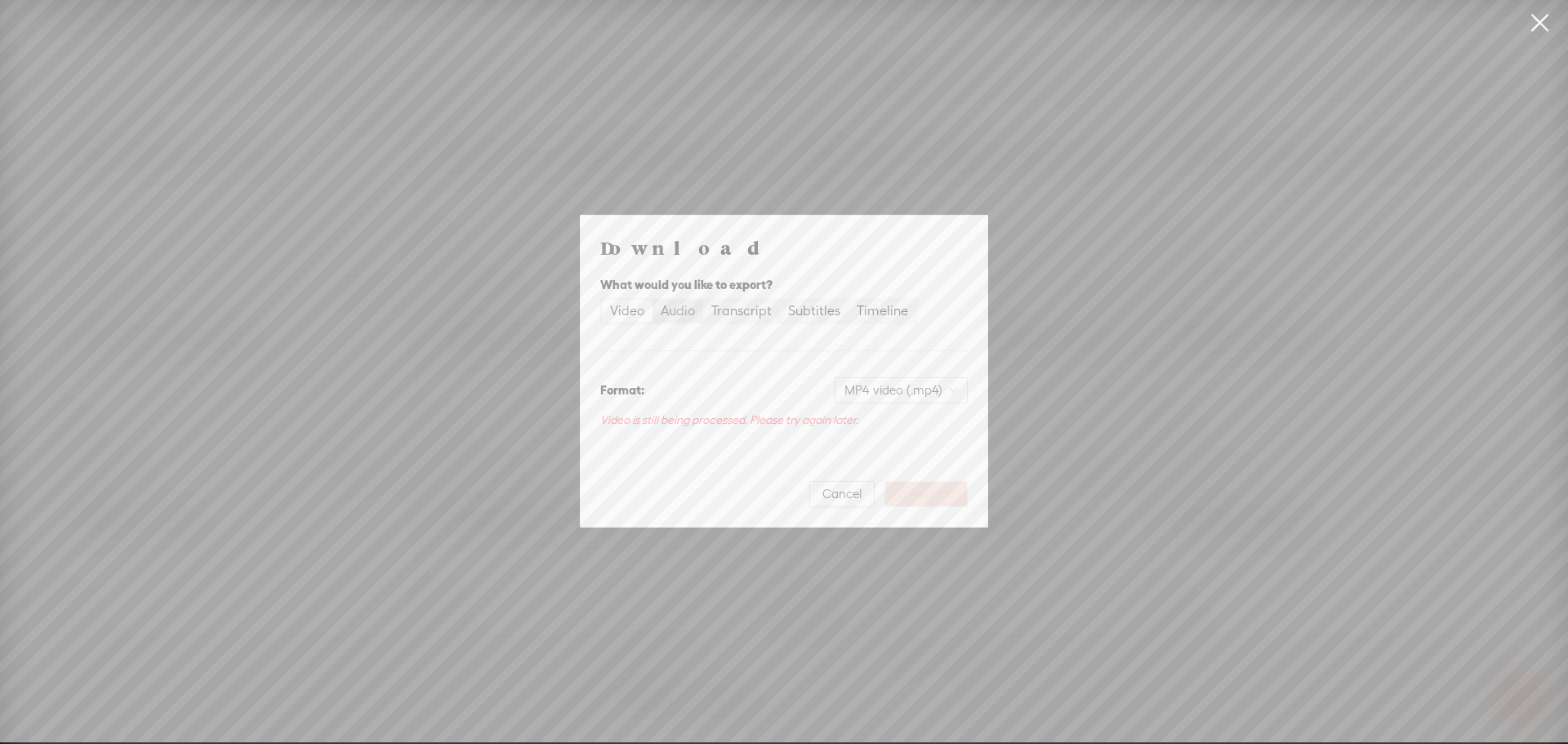
click at [658, 319] on label "Audio" at bounding box center [677, 310] width 51 height 23
click at [652, 299] on input "Audio" at bounding box center [652, 299] width 0 height 0
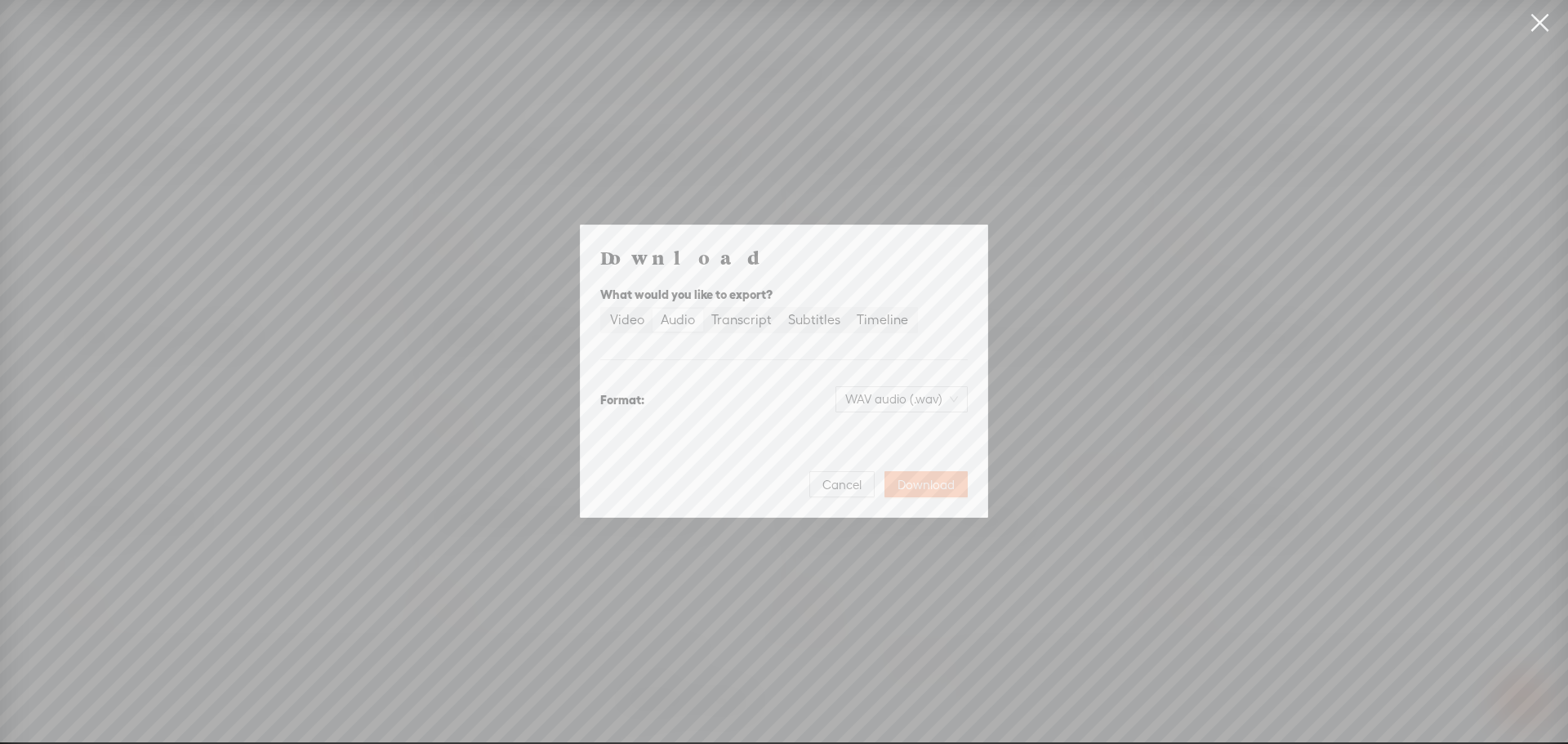
click at [905, 479] on span "Download" at bounding box center [926, 485] width 57 height 17
